Goal: Task Accomplishment & Management: Use online tool/utility

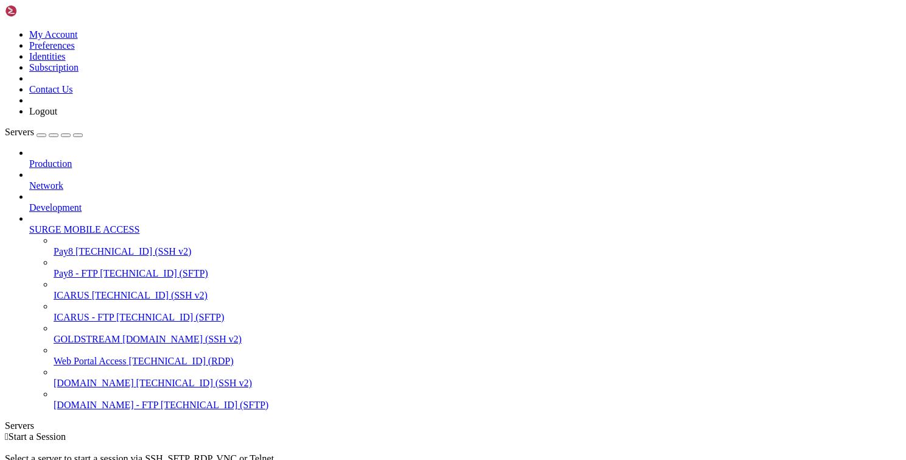
click at [97, 268] on span "Pay8 - FTP" at bounding box center [76, 273] width 44 height 10
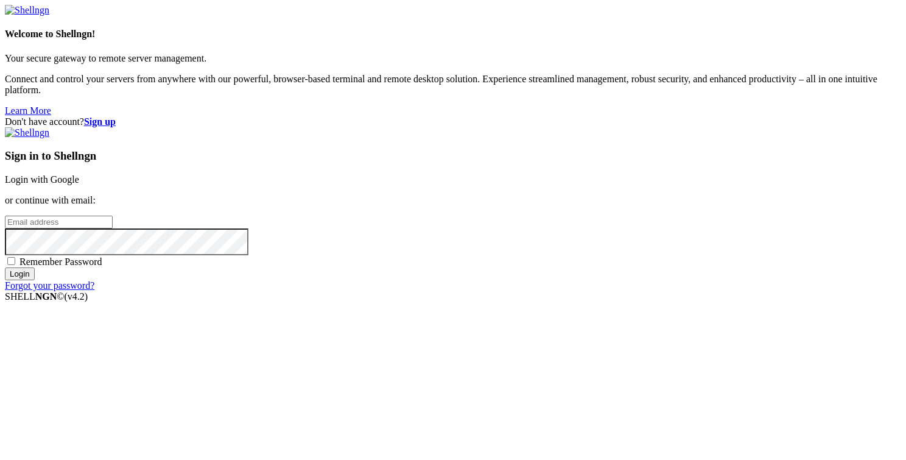
click at [614, 204] on div "Sign in to Shellngn Login with Google or continue with email: Remember Password…" at bounding box center [453, 209] width 896 height 164
click at [113, 216] on input "email" at bounding box center [59, 222] width 108 height 13
type input "jonatahn"
type input "[PERSON_NAME][EMAIL_ADDRESS][DOMAIN_NAME]"
click at [5, 267] on input "Login" at bounding box center [20, 273] width 30 height 13
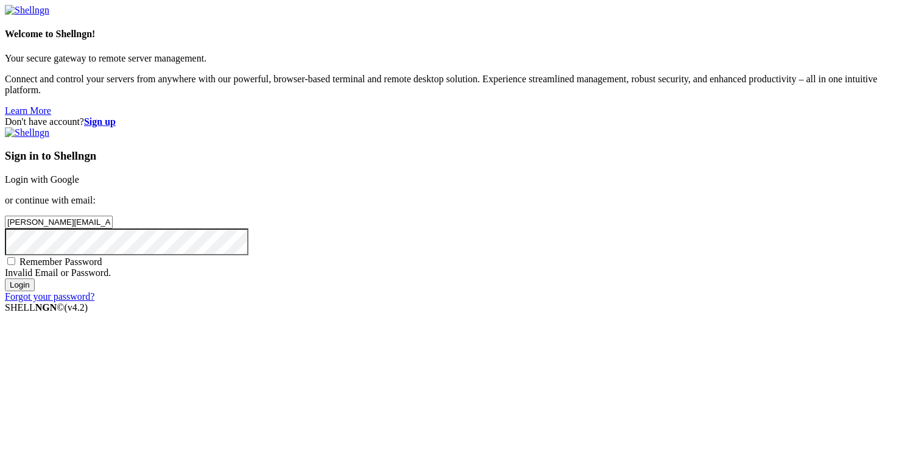
click at [5, 278] on input "Login" at bounding box center [20, 284] width 30 height 13
click at [832, 297] on div "Don't have account? Sign up Sign in to Shellngn Login with Google or continue w…" at bounding box center [453, 209] width 896 height 186
click at [687, 247] on body "Loading... Welcome to Shellngn! Your secure gateway to remote server management…" at bounding box center [453, 159] width 896 height 308
click at [5, 278] on input "Login" at bounding box center [20, 284] width 30 height 13
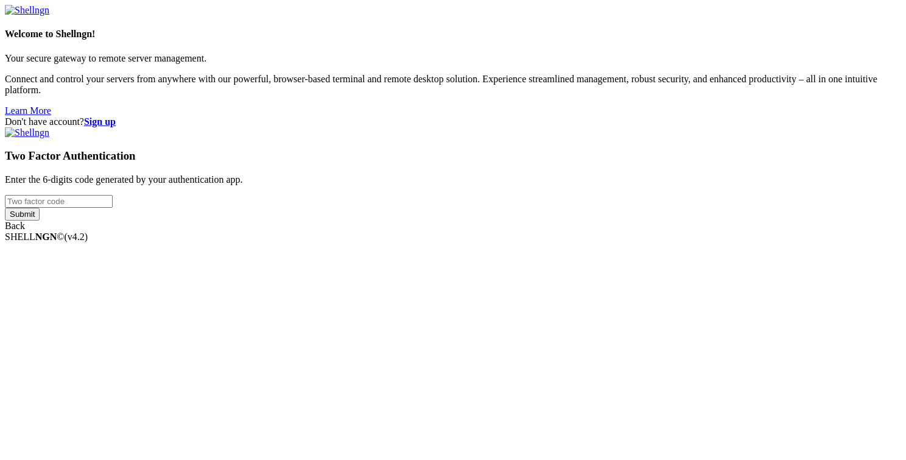
click at [113, 208] on input "number" at bounding box center [59, 201] width 108 height 13
type input "260161"
click at [40, 220] on input "Submit" at bounding box center [22, 214] width 35 height 13
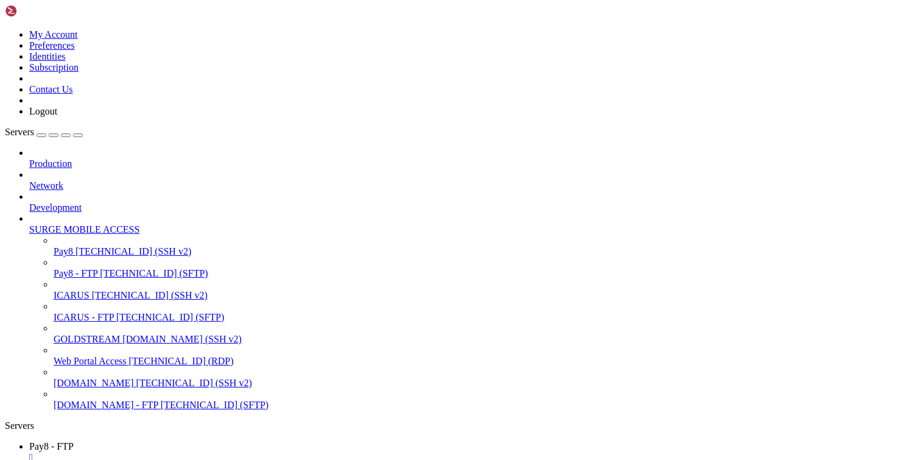
type input "/var/www/html/transact/app/Controllers"
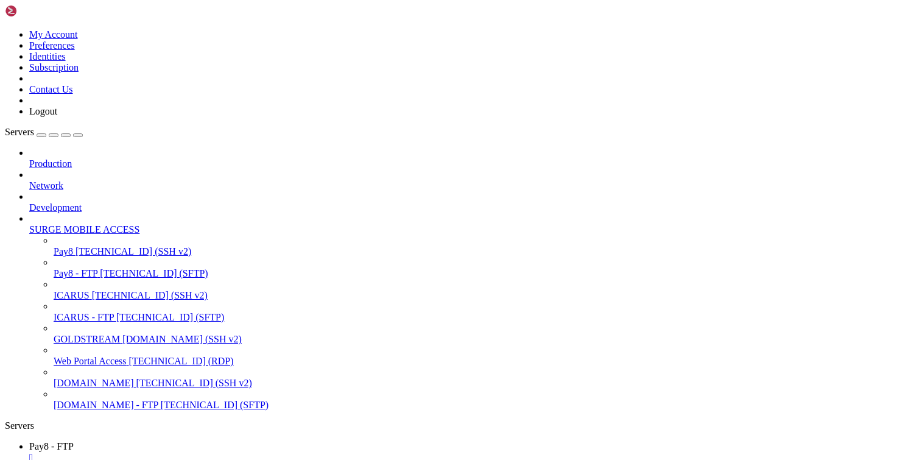
type textarea "class Webhook extends BaseController"
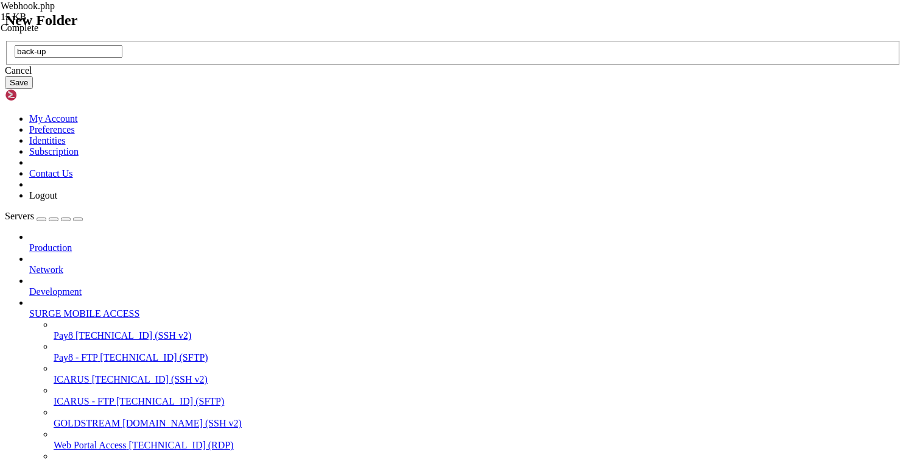
type input "back-up"
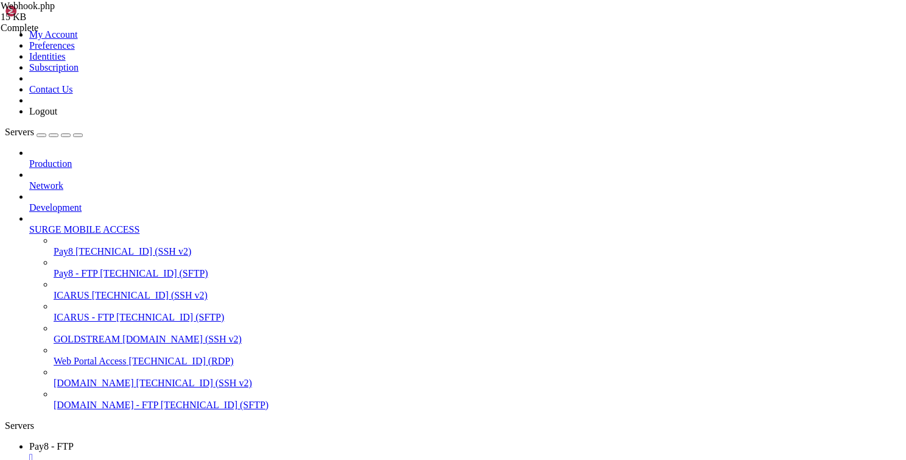
drag, startPoint x: 169, startPoint y: 431, endPoint x: 172, endPoint y: 136, distance: 294.7
drag, startPoint x: 163, startPoint y: 433, endPoint x: 186, endPoint y: 148, distance: 286.5
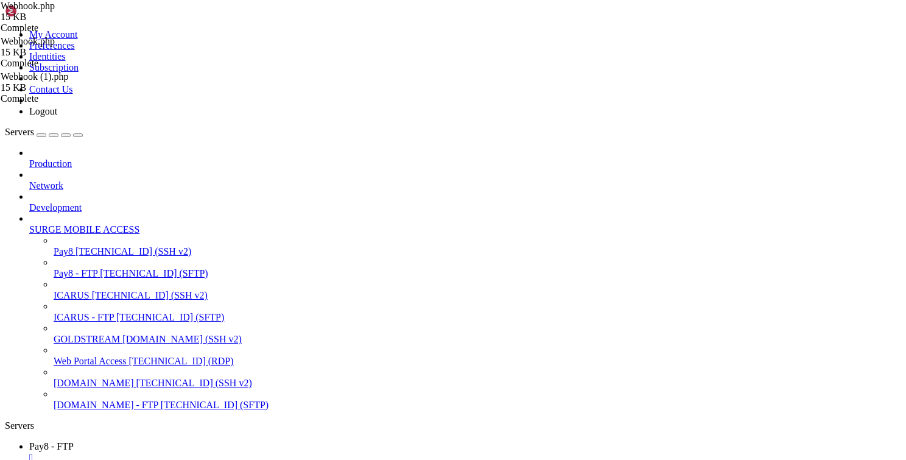
type input "/var/www/html/transact/app/Controllers"
